Goal: Information Seeking & Learning: Learn about a topic

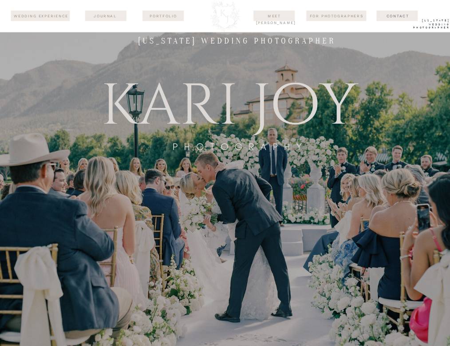
scroll to position [9, 0]
click at [157, 20] on div at bounding box center [163, 16] width 41 height 11
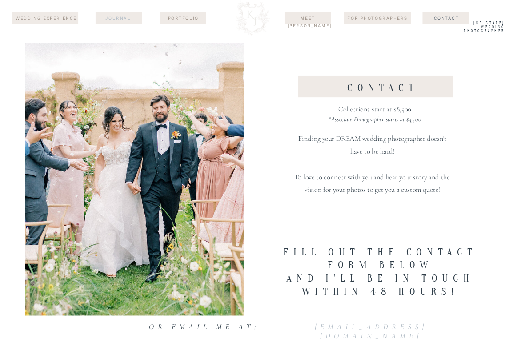
click at [117, 19] on nav "journal" at bounding box center [118, 17] width 41 height 7
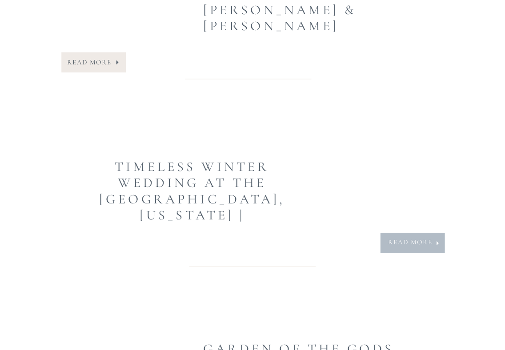
scroll to position [859, 0]
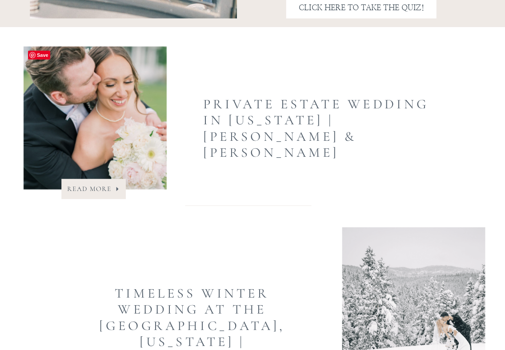
click at [117, 79] on img at bounding box center [95, 117] width 143 height 143
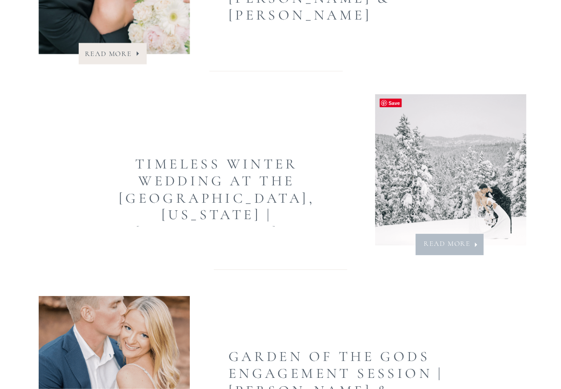
scroll to position [1244, 0]
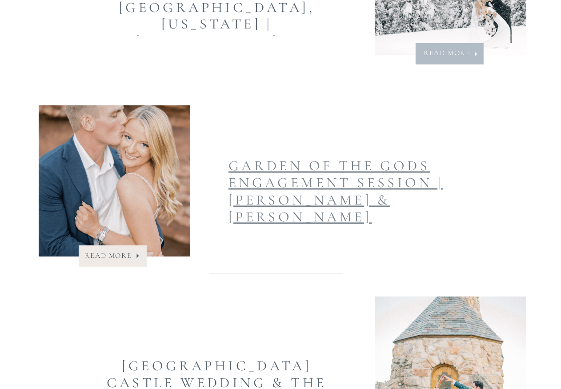
click at [363, 179] on link "Garden of the Gods Engagement Session | Caroline & Hayden" at bounding box center [335, 191] width 215 height 68
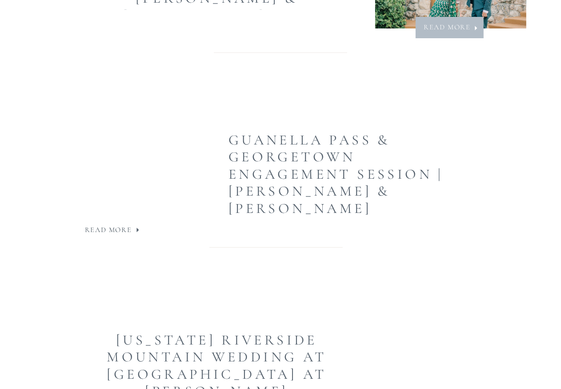
scroll to position [1806, 0]
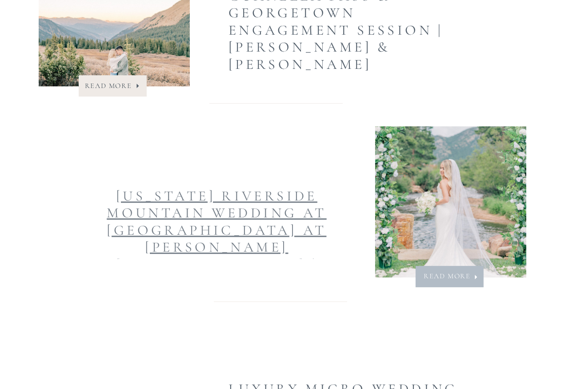
click at [314, 227] on link "Colorado Riverside Mountain Wedding at The Landing at Estes Park | Reynolds & S…" at bounding box center [217, 247] width 220 height 120
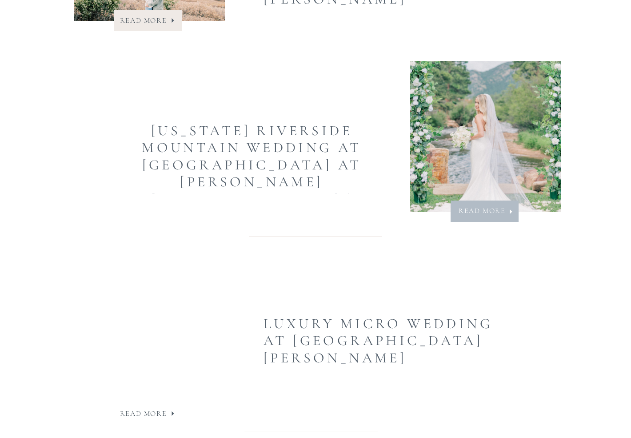
scroll to position [2093, 0]
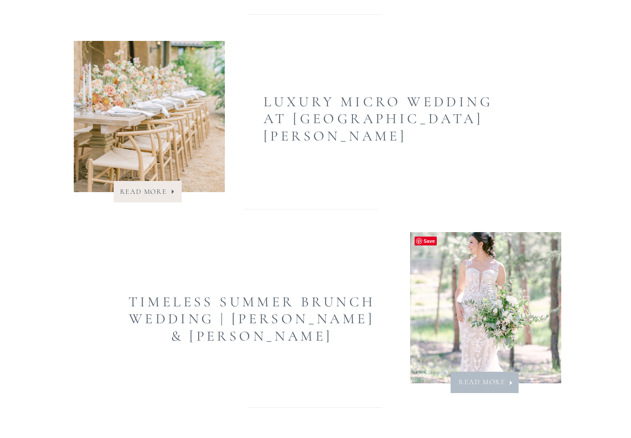
click at [483, 341] on img at bounding box center [485, 307] width 151 height 151
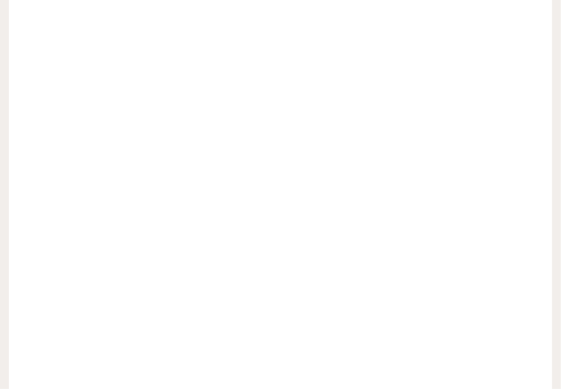
scroll to position [20627, 0]
